Goal: Find specific page/section: Find specific page/section

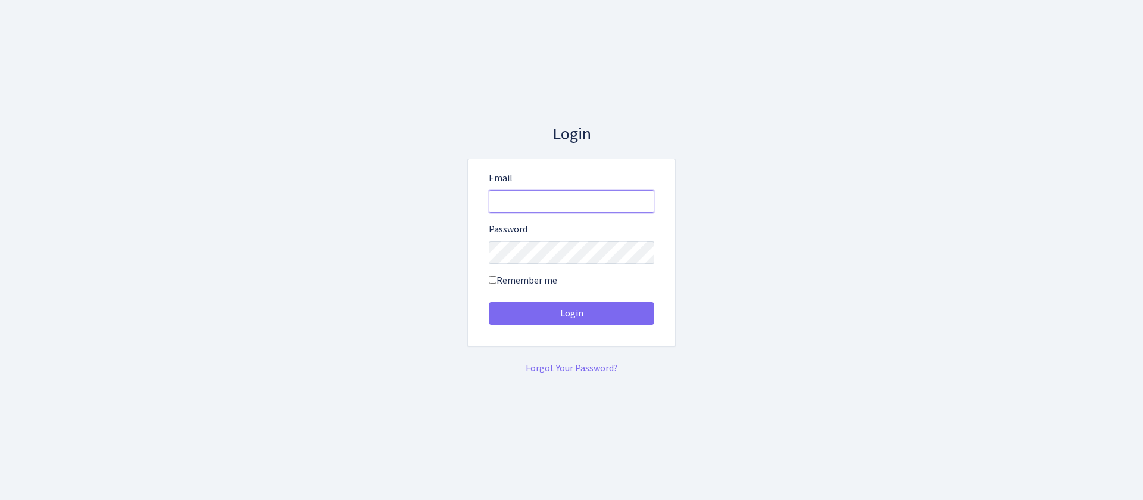
click at [539, 207] on input "Email" at bounding box center [572, 201] width 166 height 23
type input "consultant@bank.com"
click at [489, 302] on button "Login" at bounding box center [572, 313] width 166 height 23
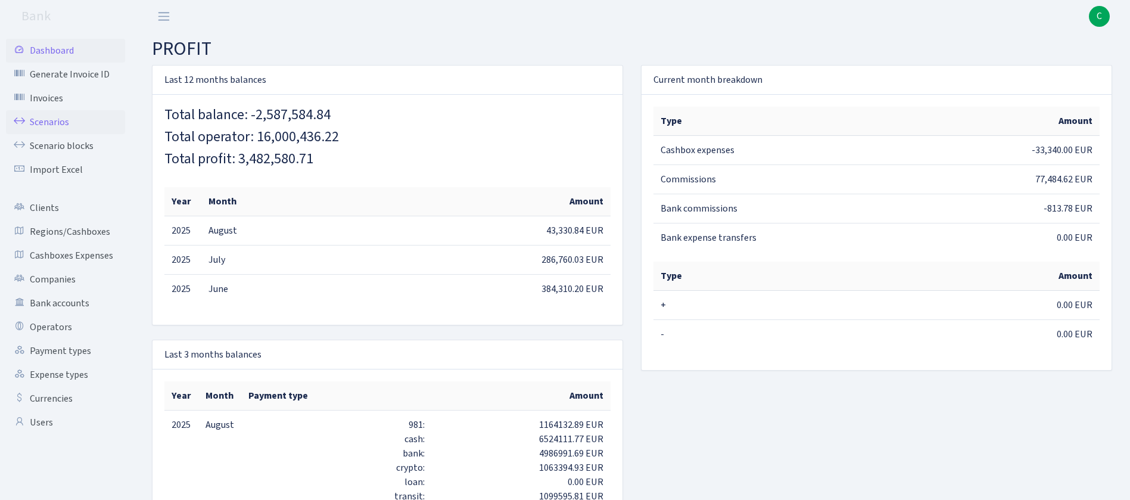
click at [54, 123] on link "Scenarios" at bounding box center [65, 122] width 119 height 24
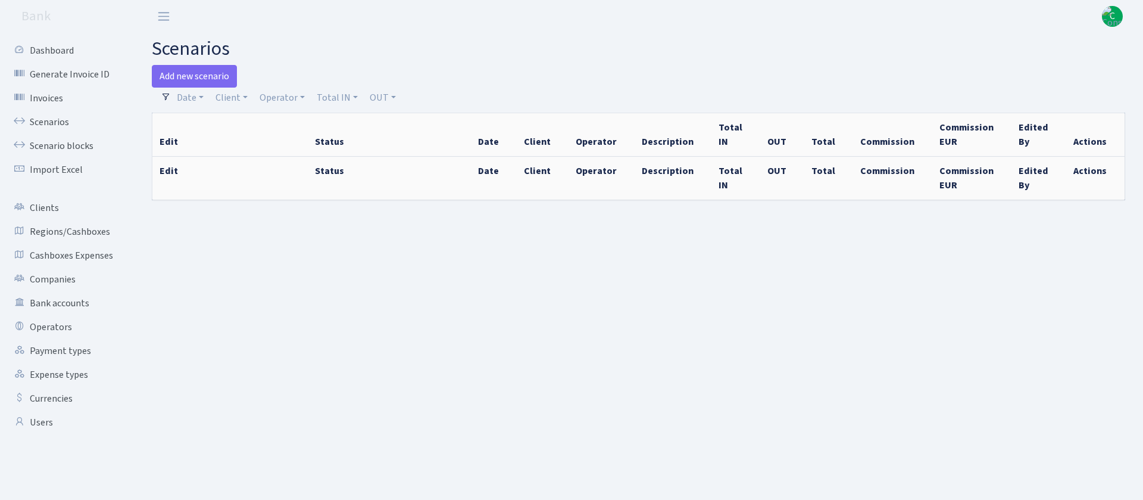
select select "100"
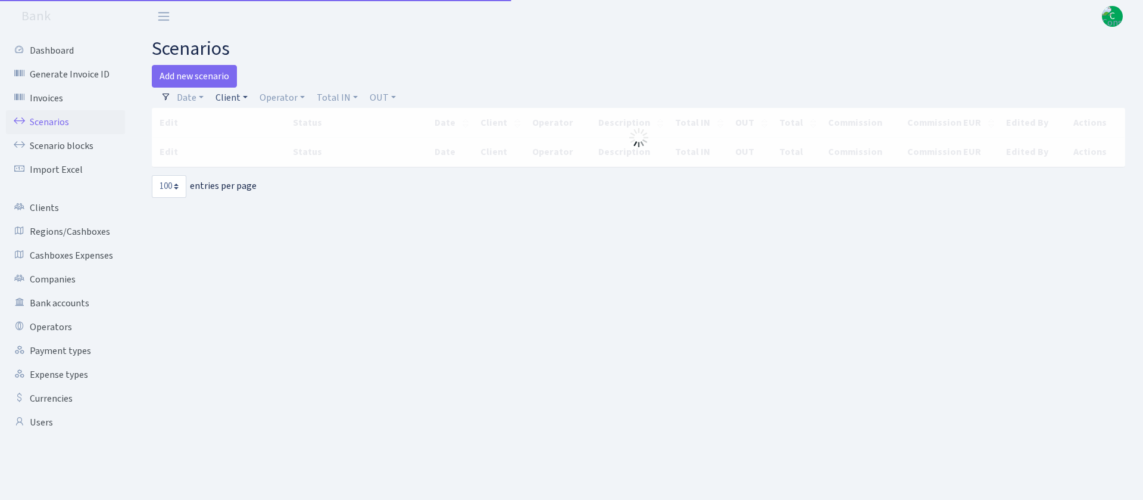
click at [230, 95] on link "Client" at bounding box center [232, 98] width 42 height 20
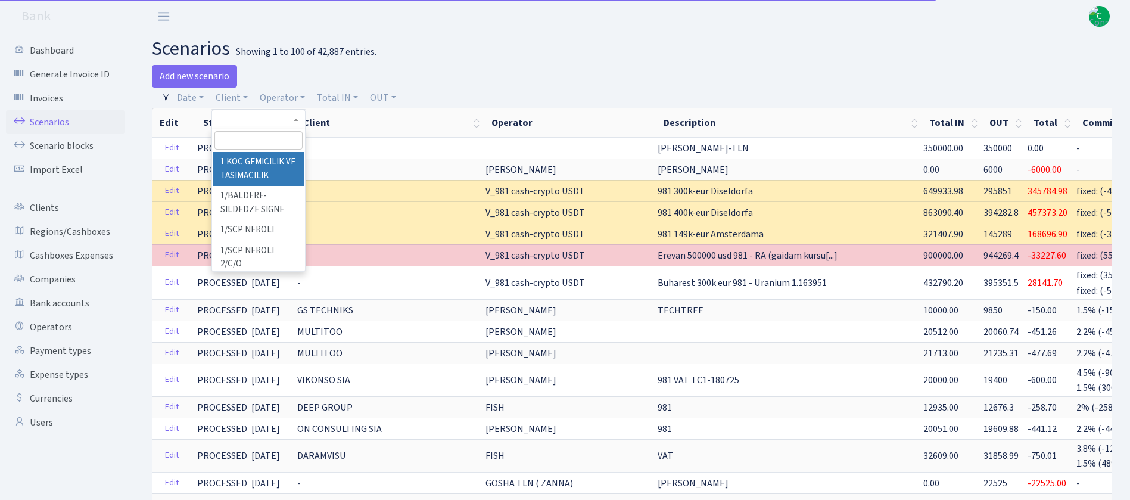
click at [265, 136] on input "search" at bounding box center [258, 140] width 88 height 18
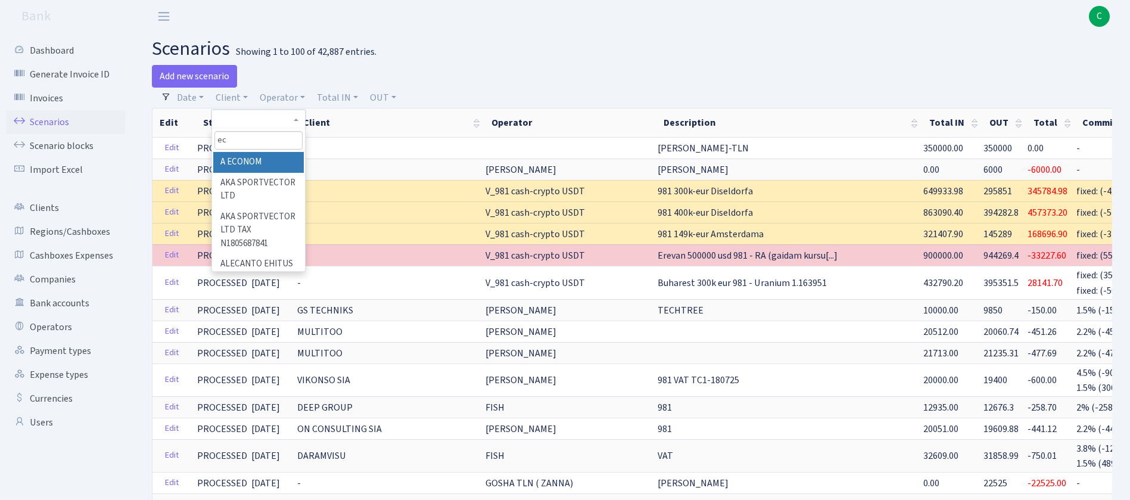
type input "e"
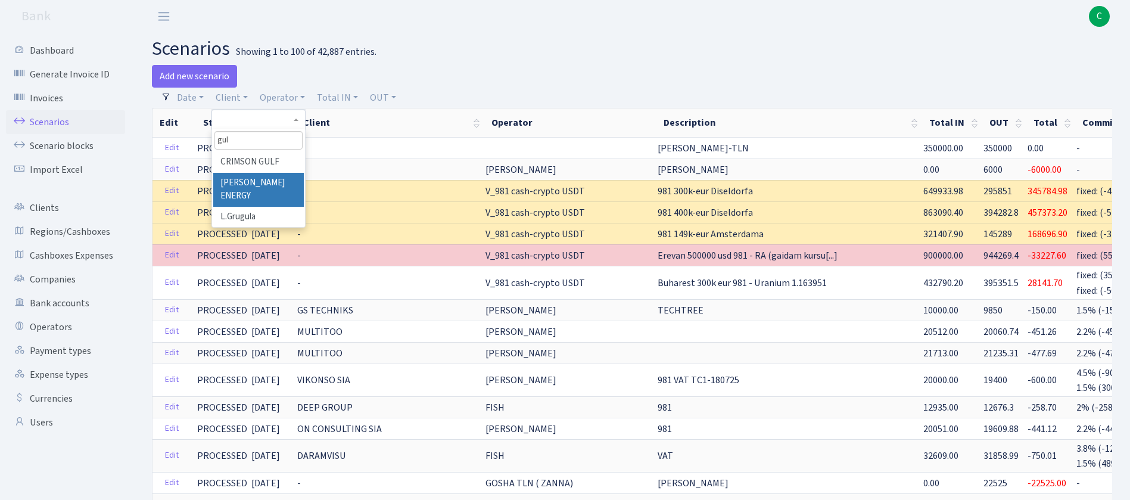
type input "gul"
click at [271, 187] on li "[PERSON_NAME] ENERGY" at bounding box center [258, 190] width 91 height 34
